Goal: Entertainment & Leisure: Consume media (video, audio)

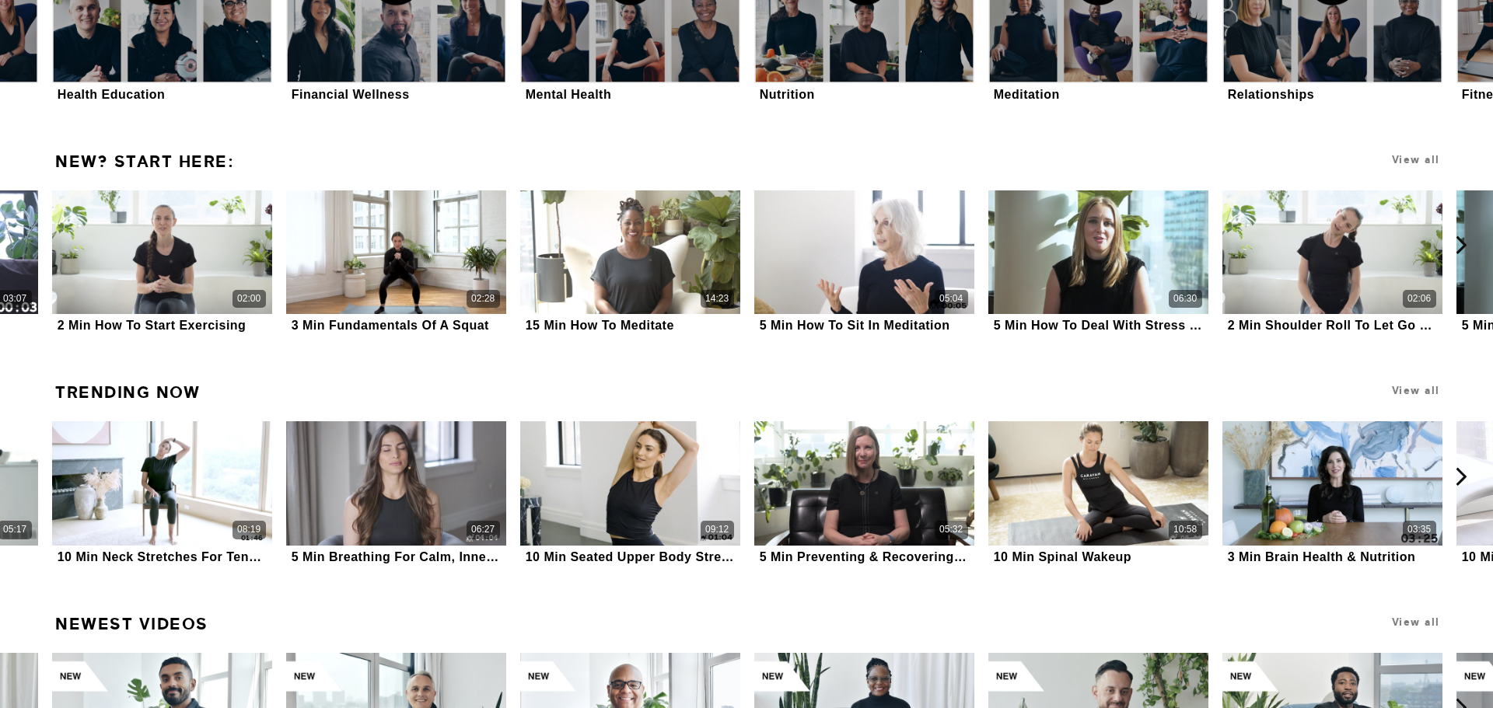
scroll to position [2228, 0]
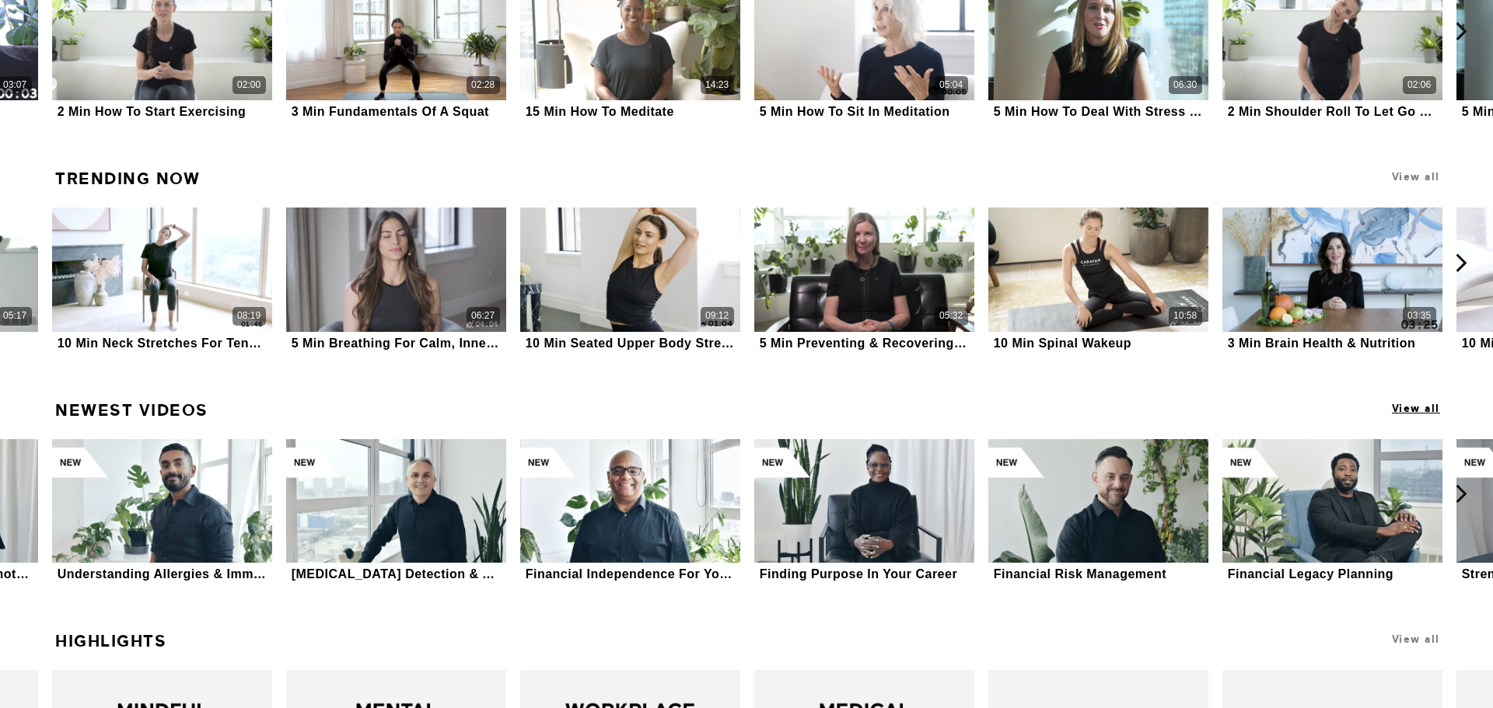
click at [1396, 409] on span "View all" at bounding box center [1416, 409] width 48 height 12
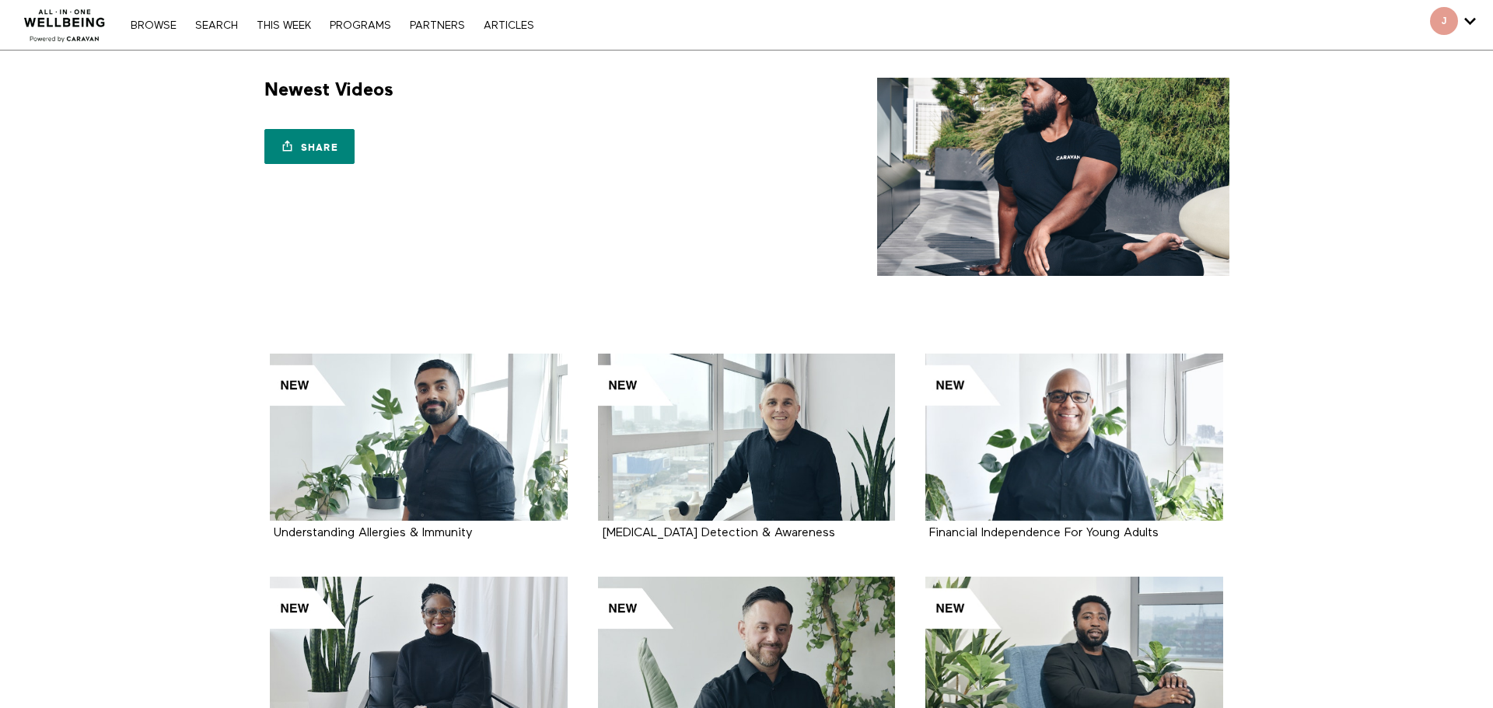
click at [220, 37] on div "Browse Search THIS WEEK PROGRAMS PARTNERS ARTICLES Account settings Manage Subs…" at bounding box center [513, 25] width 1026 height 50
click at [220, 24] on link "Search" at bounding box center [216, 25] width 58 height 11
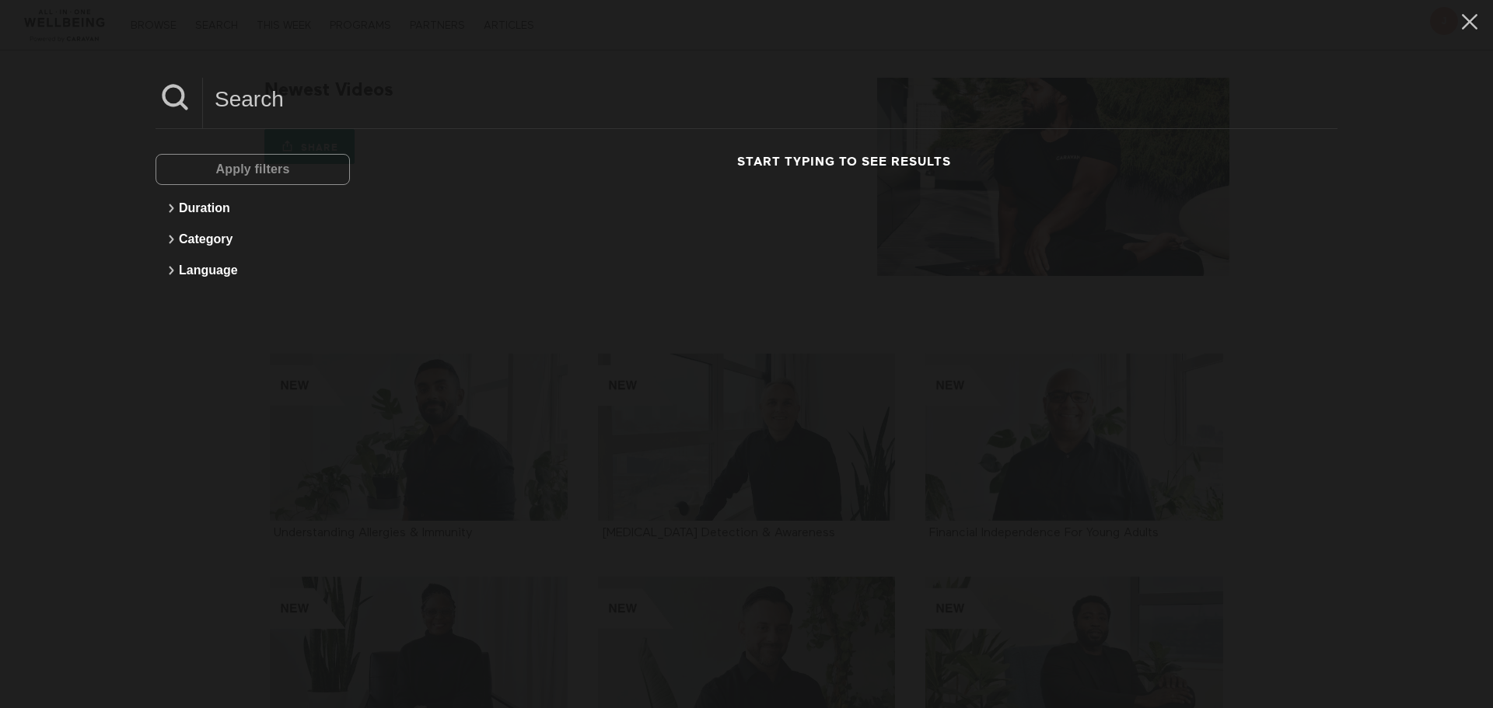
click at [261, 97] on input at bounding box center [770, 99] width 1134 height 43
type input "Cancer"
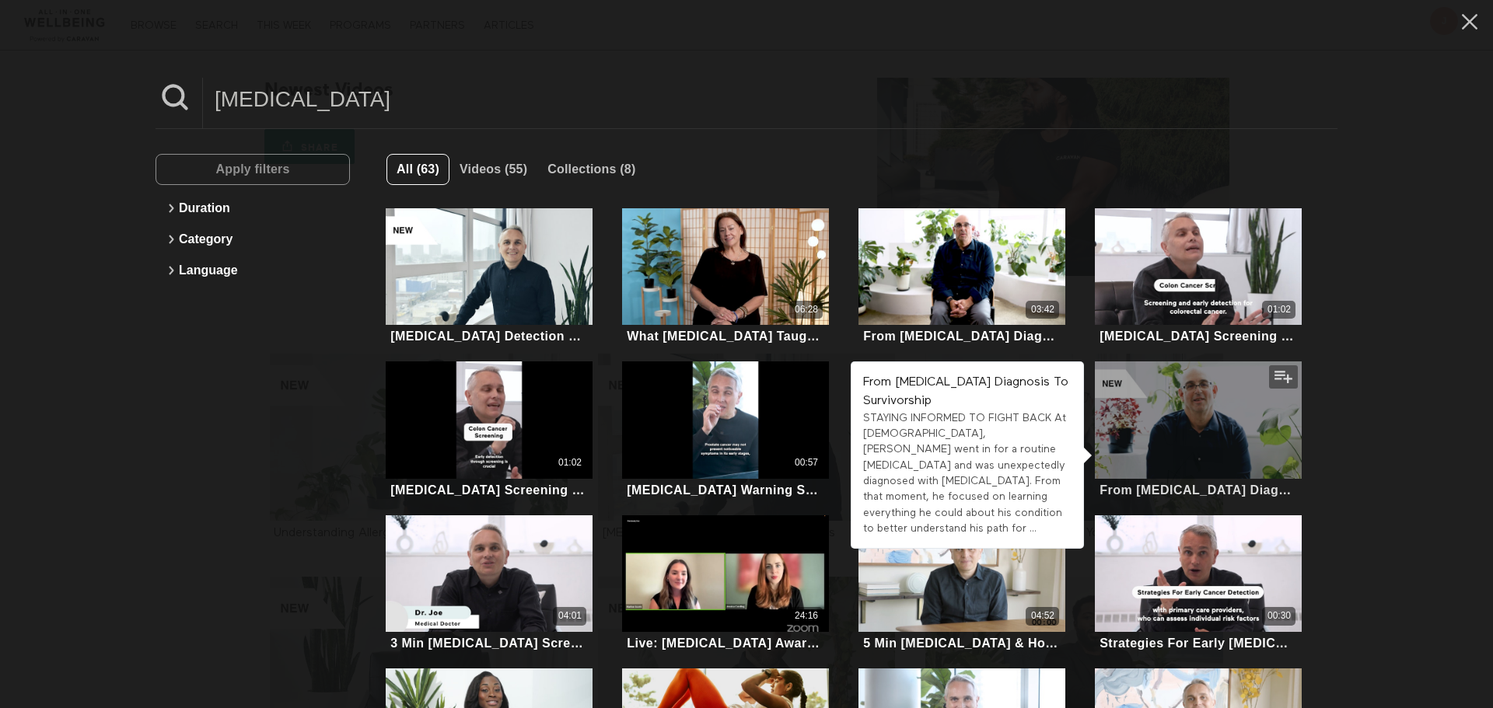
click at [1197, 393] on div at bounding box center [1199, 420] width 208 height 117
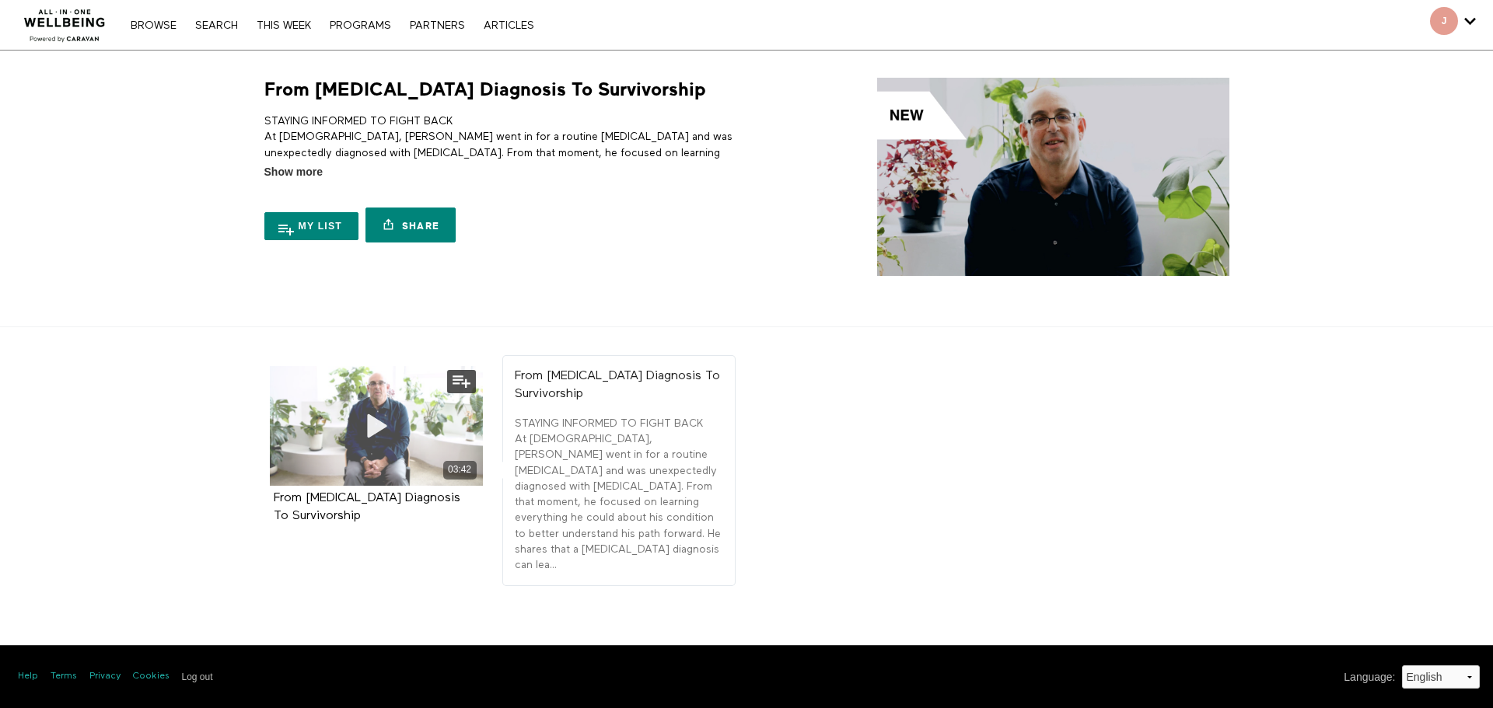
click at [365, 421] on icon at bounding box center [376, 425] width 47 height 27
